Goal: Transaction & Acquisition: Obtain resource

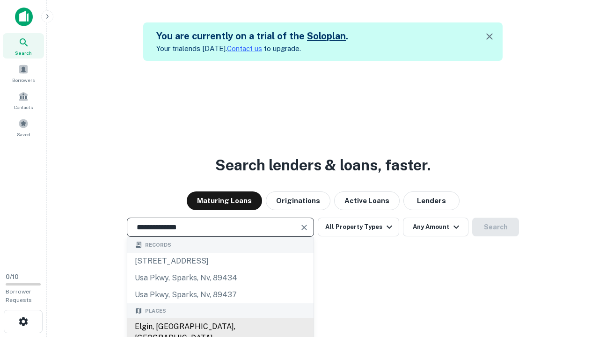
click at [220, 327] on div "Elgin, IL, USA" at bounding box center [220, 332] width 186 height 28
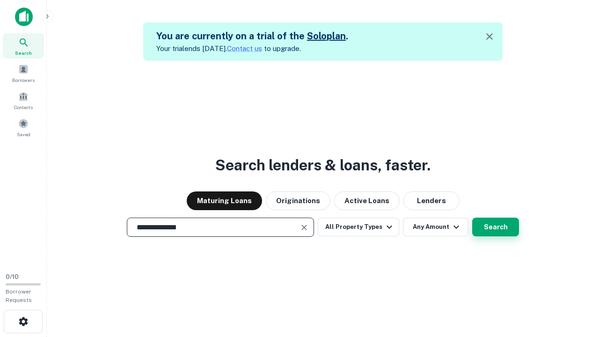
type input "**********"
click at [472, 218] on button "Search" at bounding box center [495, 227] width 47 height 19
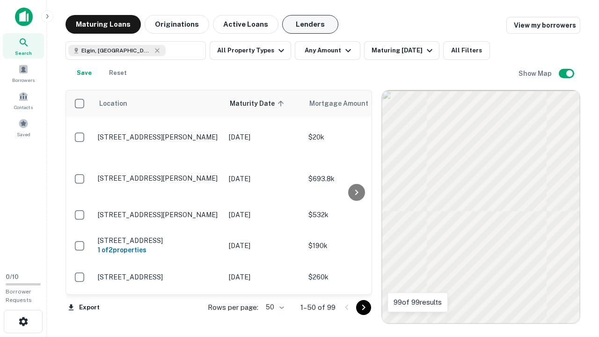
click at [310, 24] on button "Lenders" at bounding box center [310, 24] width 56 height 19
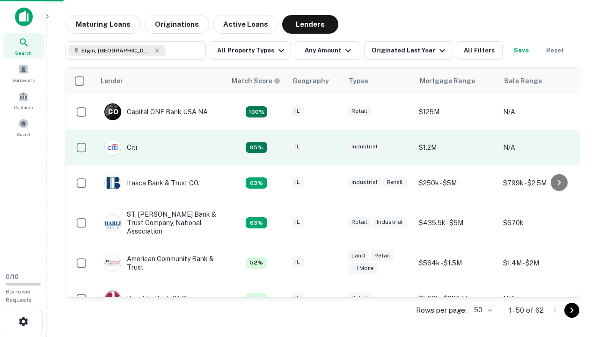
click at [332, 147] on div "IL" at bounding box center [314, 147] width 47 height 13
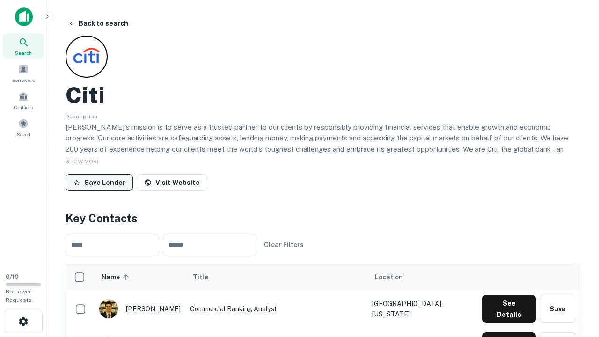
click at [99, 182] on button "Save Lender" at bounding box center [98, 182] width 67 height 17
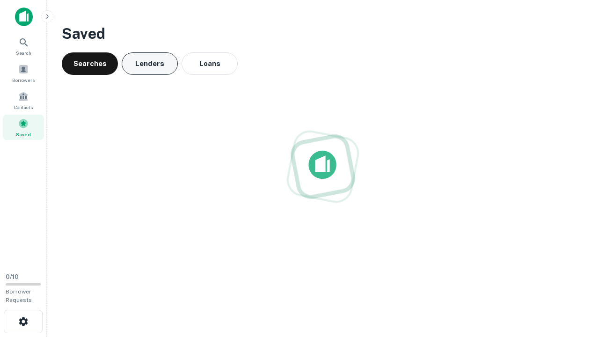
click at [150, 64] on button "Lenders" at bounding box center [150, 63] width 56 height 22
